Goal: Find specific page/section: Find specific page/section

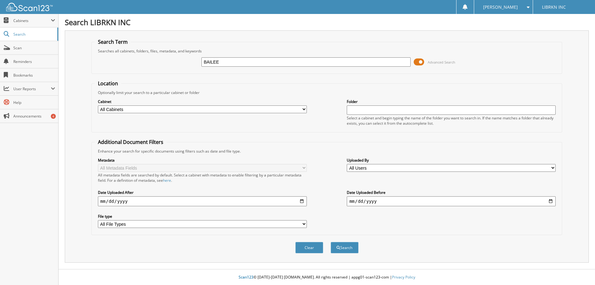
type input "BAILEE"
click at [331, 242] on button "Search" at bounding box center [345, 247] width 28 height 11
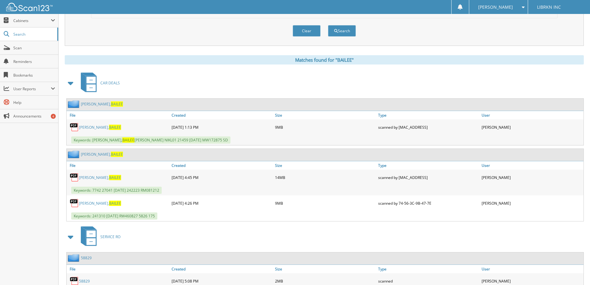
scroll to position [217, 0]
click at [109, 177] on span "BAILEE" at bounding box center [115, 176] width 12 height 5
